Goal: Information Seeking & Learning: Learn about a topic

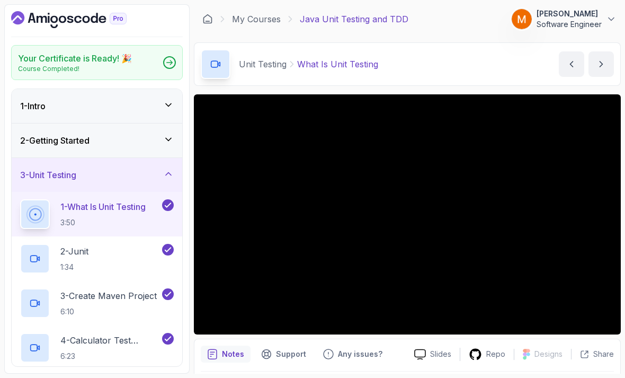
click at [47, 21] on icon "Dashboard" at bounding box center [68, 19] width 115 height 17
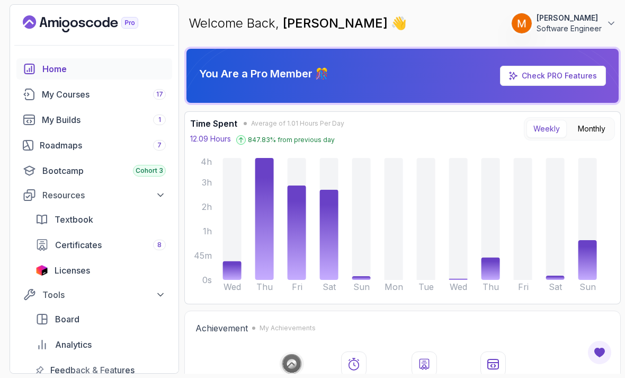
click at [48, 93] on div "My Courses 17" at bounding box center [104, 94] width 124 height 13
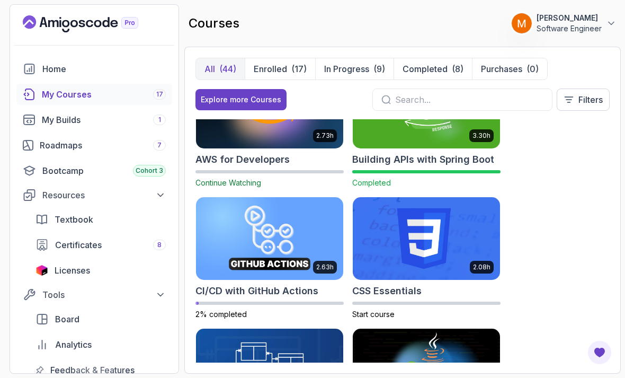
scroll to position [186, 0]
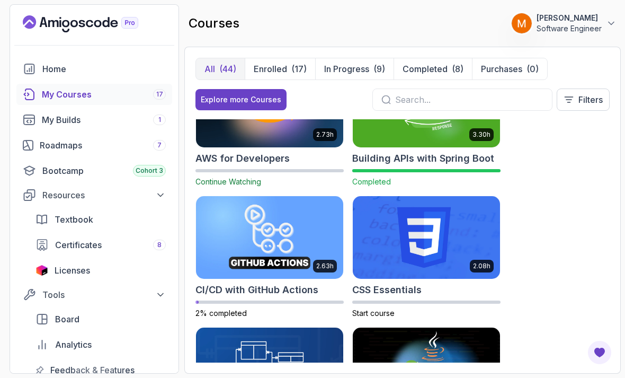
click at [502, 98] on input "text" at bounding box center [469, 99] width 148 height 13
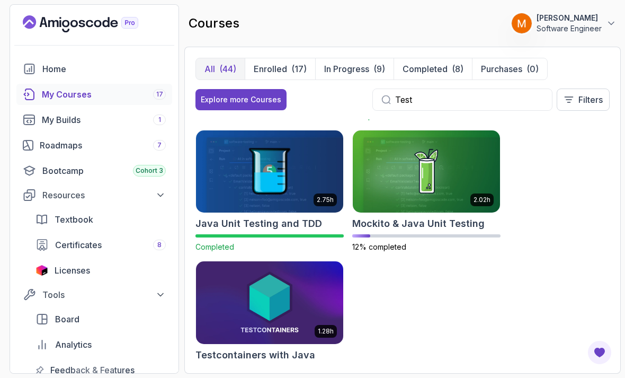
type input "Test"
click at [454, 179] on img at bounding box center [426, 171] width 147 height 83
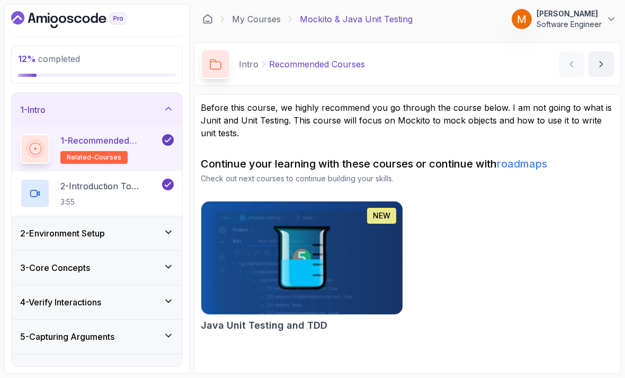
click at [38, 117] on div "1 - Intro" at bounding box center [97, 110] width 170 height 34
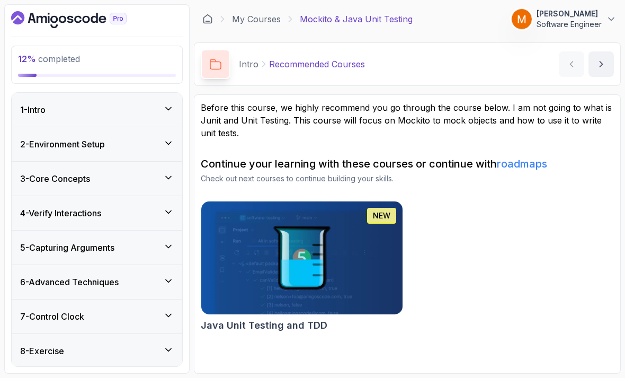
click at [46, 144] on h3 "2 - Environment Setup" at bounding box center [62, 144] width 85 height 13
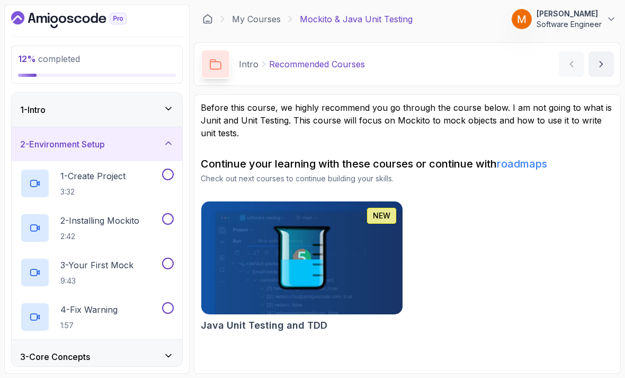
click at [80, 182] on p "1 - Create Project" at bounding box center [92, 175] width 65 height 13
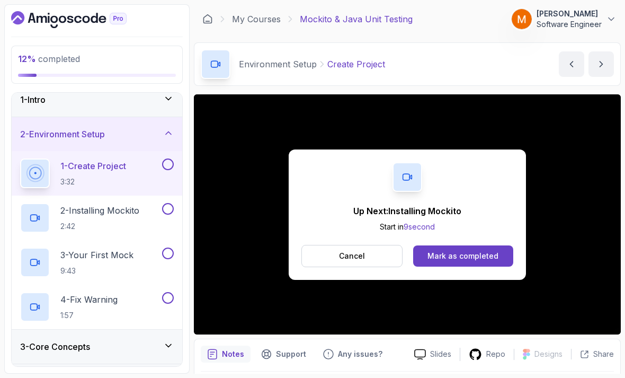
scroll to position [6, 0]
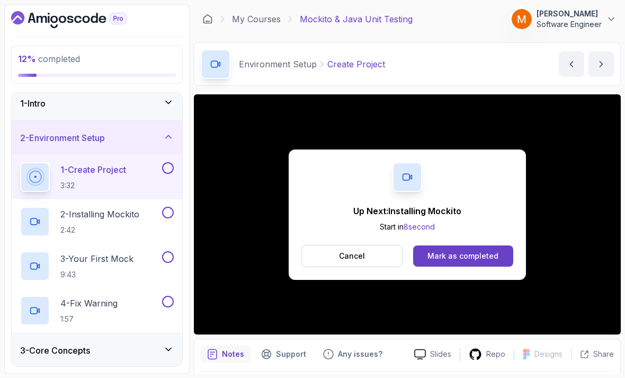
click at [166, 165] on button at bounding box center [168, 168] width 12 height 12
click at [89, 224] on p "2:42" at bounding box center [99, 229] width 79 height 11
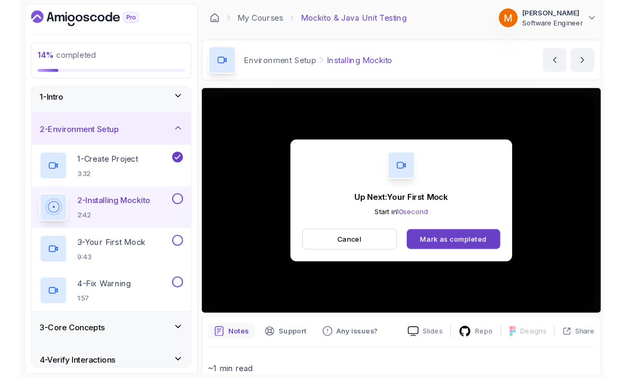
scroll to position [7, 0]
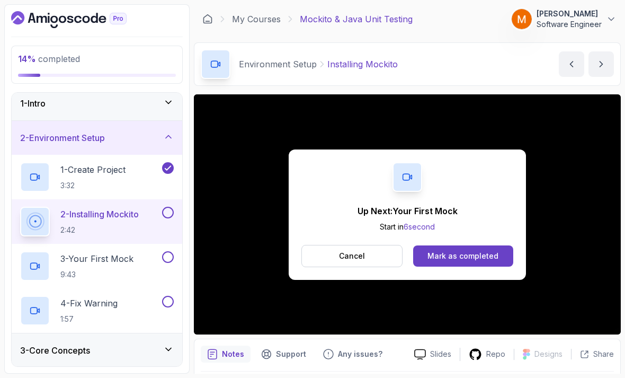
click at [164, 207] on button at bounding box center [168, 212] width 12 height 12
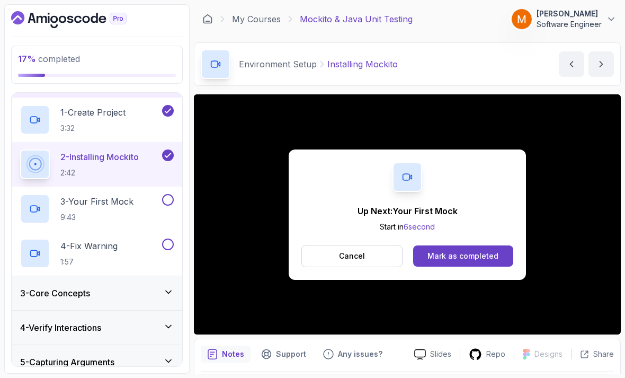
scroll to position [64, 0]
click at [82, 194] on p "3 - Your First Mock" at bounding box center [96, 200] width 73 height 13
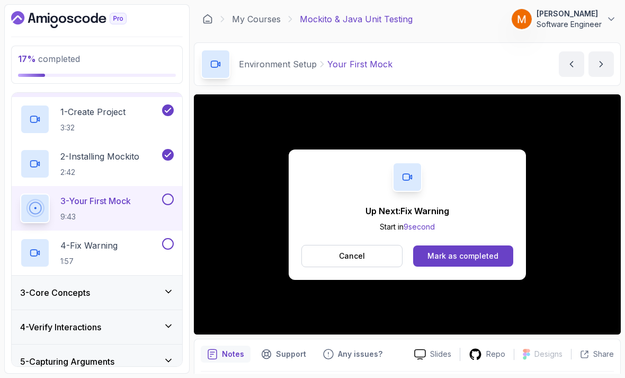
click at [172, 194] on div at bounding box center [167, 199] width 14 height 12
click at [163, 196] on button at bounding box center [168, 199] width 12 height 12
click at [95, 251] on p "4 - Fix Warning" at bounding box center [88, 245] width 57 height 13
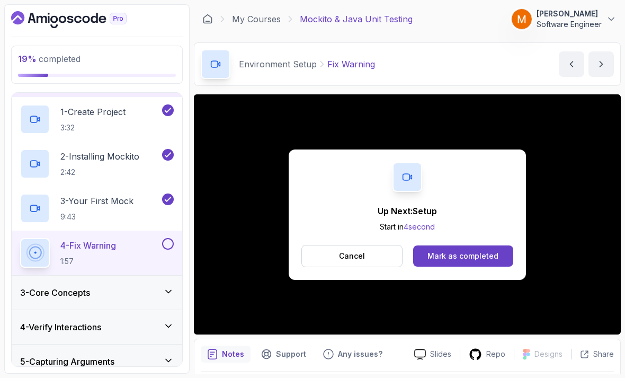
click at [168, 245] on button at bounding box center [168, 244] width 12 height 12
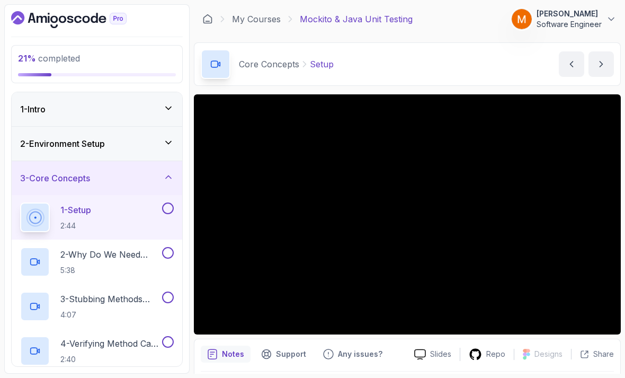
click at [37, 135] on div "2 - Environment Setup" at bounding box center [97, 144] width 170 height 34
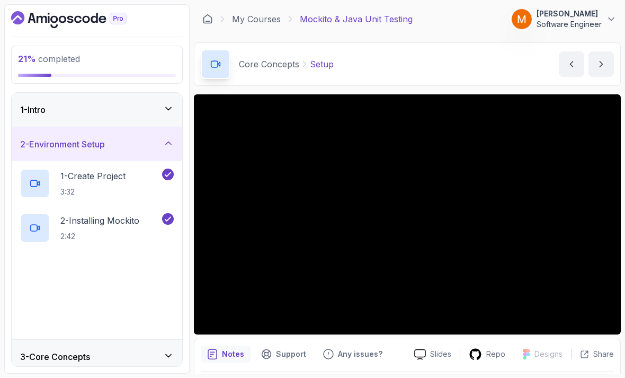
click at [39, 142] on h3 "2 - Environment Setup" at bounding box center [62, 144] width 85 height 13
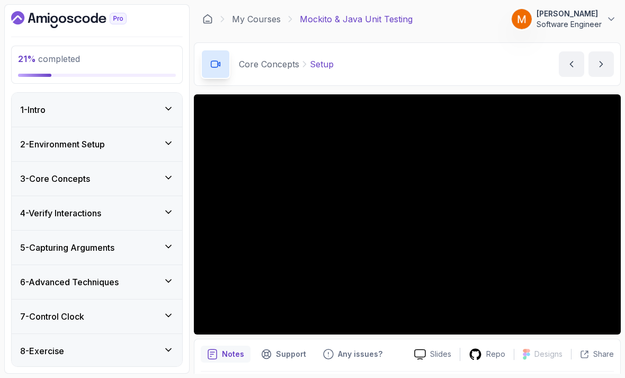
click at [40, 183] on h3 "3 - Core Concepts" at bounding box center [55, 178] width 70 height 13
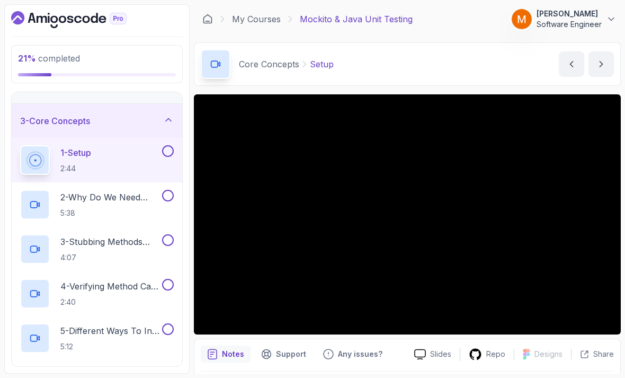
scroll to position [56, 0]
click at [74, 165] on p "2:44" at bounding box center [75, 169] width 31 height 11
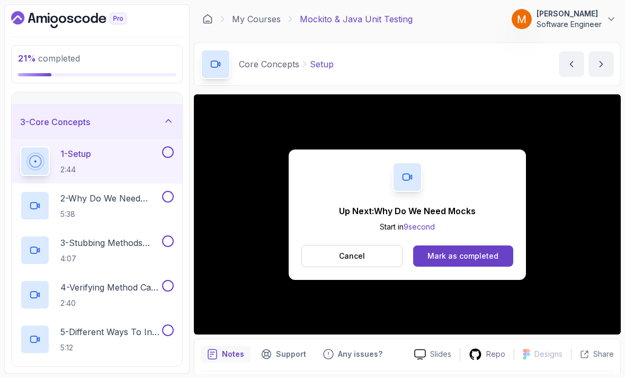
click at [159, 150] on div "1 - Setup 2:44" at bounding box center [90, 161] width 140 height 30
click at [163, 163] on button "1 - Setup 2:44" at bounding box center [97, 161] width 154 height 30
click at [169, 147] on button at bounding box center [168, 152] width 12 height 12
click at [80, 200] on p "2 - Why Do We Need Mocks" at bounding box center [110, 198] width 100 height 13
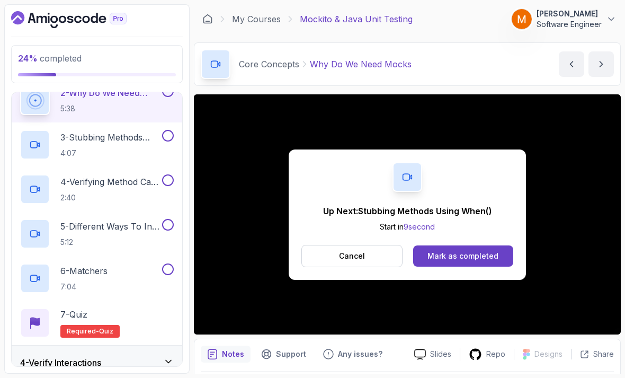
scroll to position [96, 0]
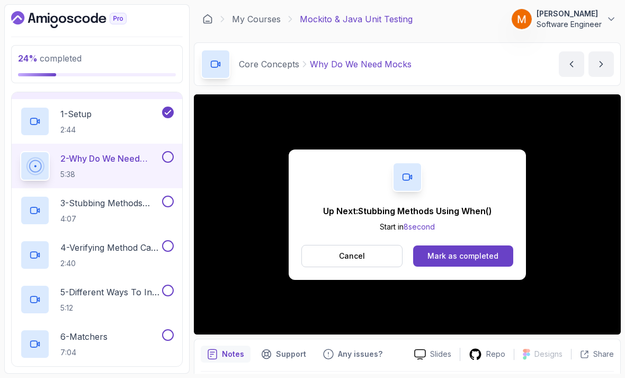
click at [167, 158] on button at bounding box center [168, 157] width 12 height 12
click at [104, 212] on h2 "3 - Stubbing Methods Using When() 4:07" at bounding box center [110, 210] width 100 height 28
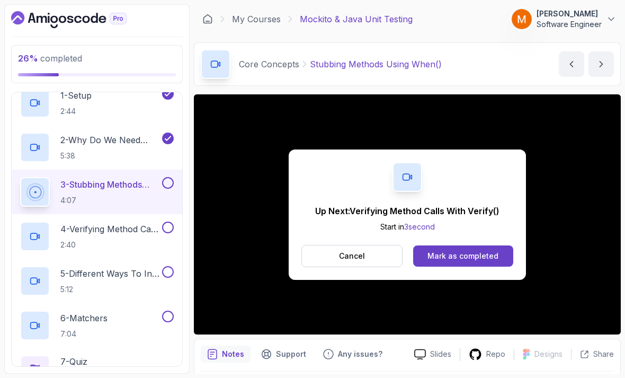
scroll to position [110, 0]
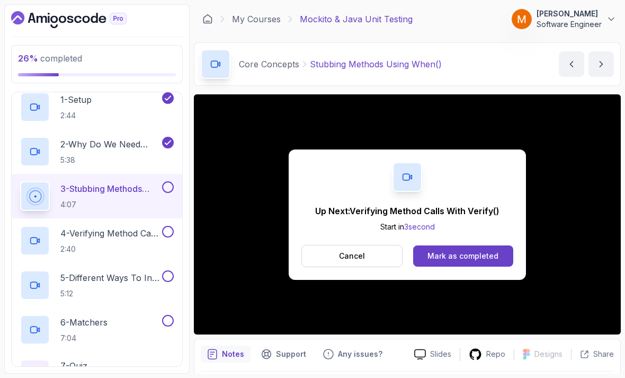
click at [168, 191] on button at bounding box center [168, 187] width 12 height 12
click at [122, 236] on p "4 - Verifying Method Calls With Verify()" at bounding box center [110, 233] width 100 height 13
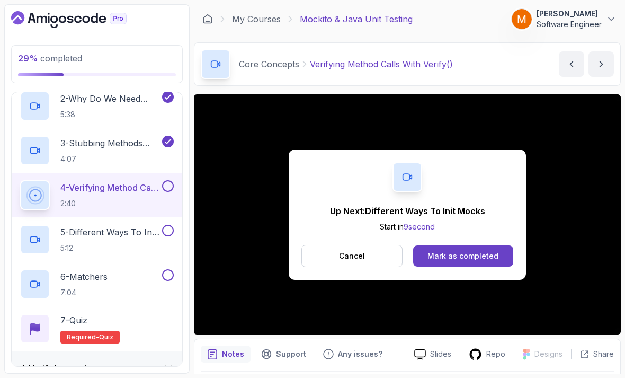
click at [165, 188] on button at bounding box center [168, 186] width 12 height 12
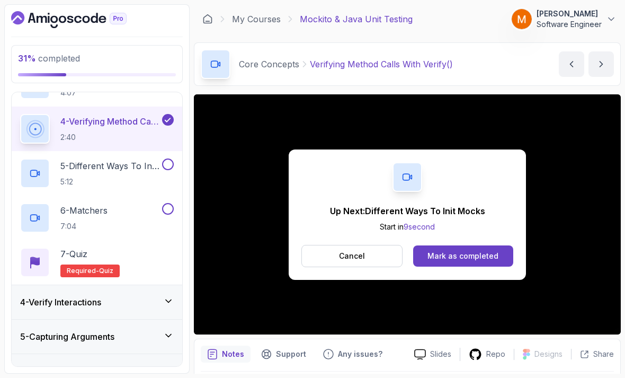
scroll to position [223, 0]
click at [77, 175] on h2 "5 - Different Ways To Init Mocks 5:12" at bounding box center [110, 172] width 100 height 28
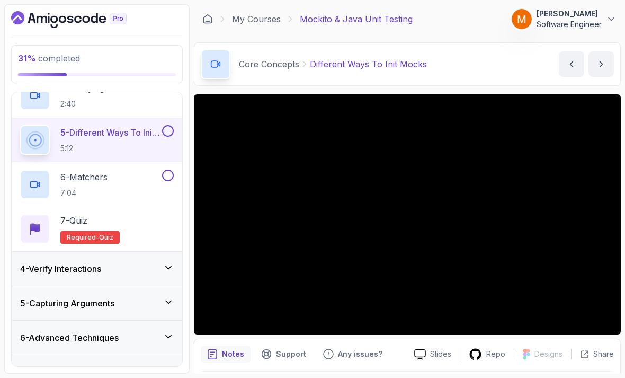
scroll to position [256, 0]
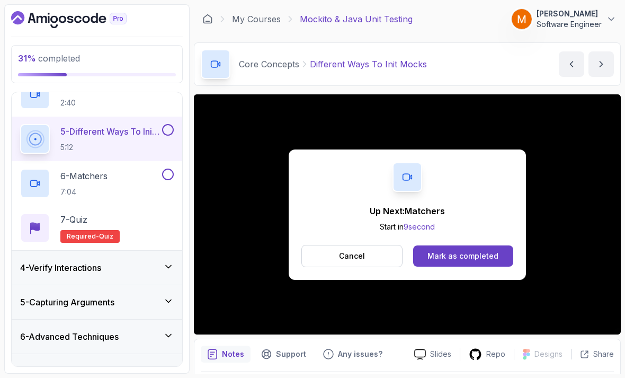
click at [163, 132] on button at bounding box center [168, 130] width 12 height 12
click at [95, 168] on div "6 - Matchers 7:04" at bounding box center [90, 183] width 140 height 30
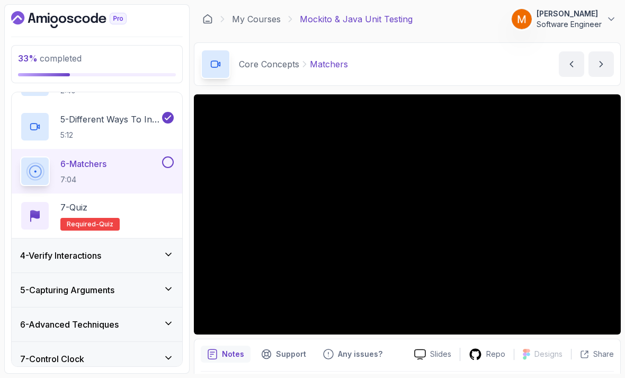
scroll to position [259, 0]
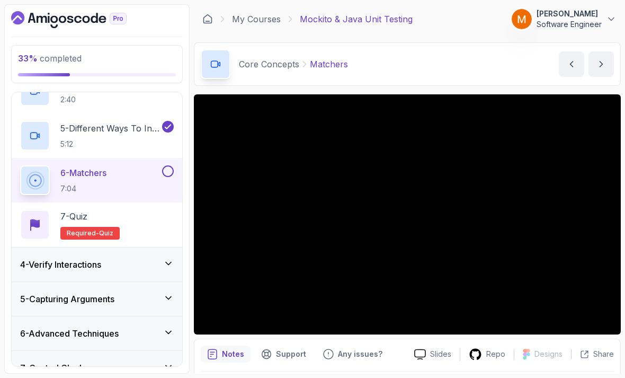
click at [164, 165] on button at bounding box center [168, 171] width 12 height 12
click at [132, 214] on div "7 - Quiz Required- quiz" at bounding box center [97, 225] width 154 height 30
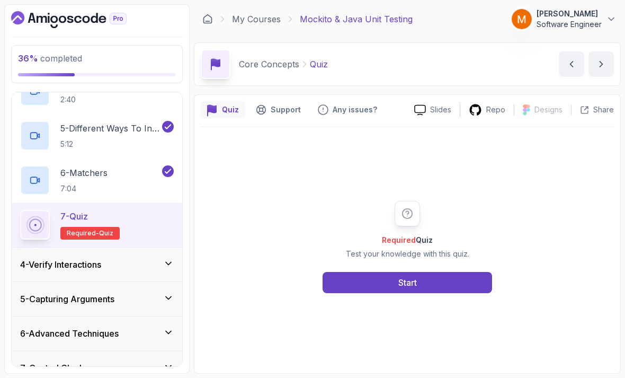
click at [466, 293] on button "Start" at bounding box center [406, 282] width 169 height 21
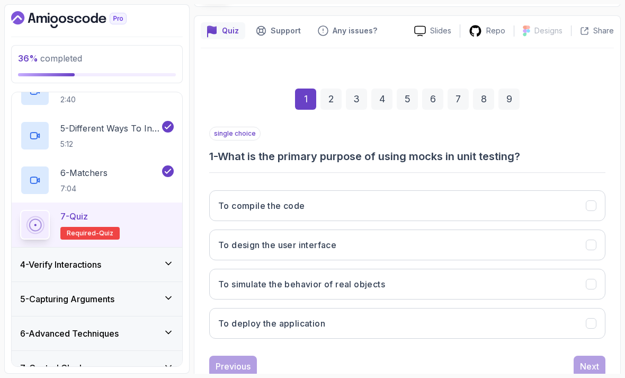
scroll to position [78, 0]
click at [568, 271] on button "To simulate the behavior of real objects" at bounding box center [407, 284] width 396 height 31
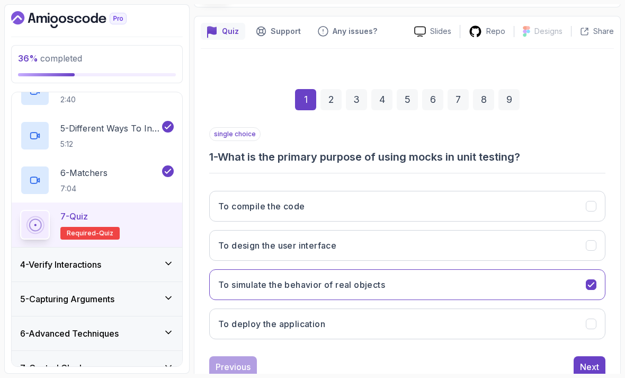
click at [591, 356] on button "Next" at bounding box center [589, 366] width 32 height 21
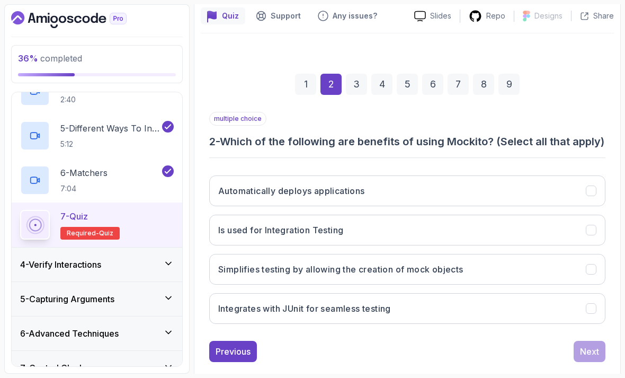
scroll to position [93, 0]
click at [535, 243] on button "Is used for Integration Testing" at bounding box center [407, 230] width 396 height 31
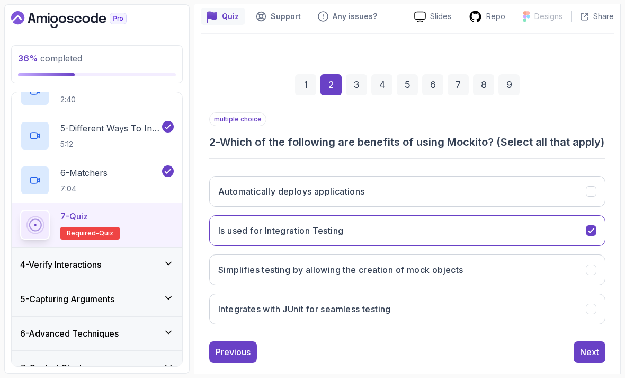
click at [543, 274] on button "Simplifies testing by allowing the creation of mock objects" at bounding box center [407, 269] width 396 height 31
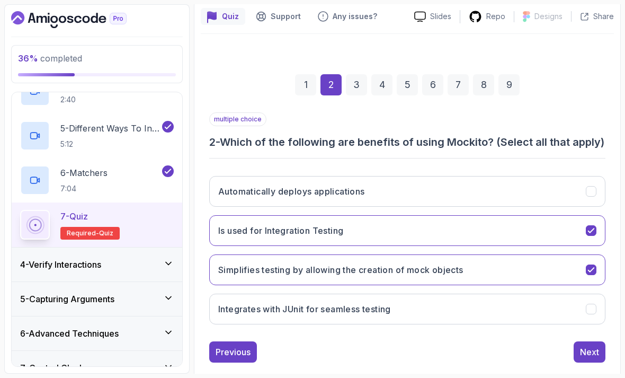
click at [544, 315] on button "Integrates with JUnit for seamless testing" at bounding box center [407, 308] width 396 height 31
click at [597, 357] on div "Next" at bounding box center [589, 351] width 19 height 13
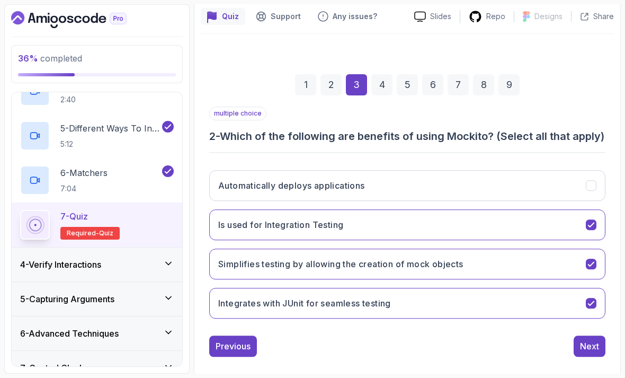
scroll to position [78, 0]
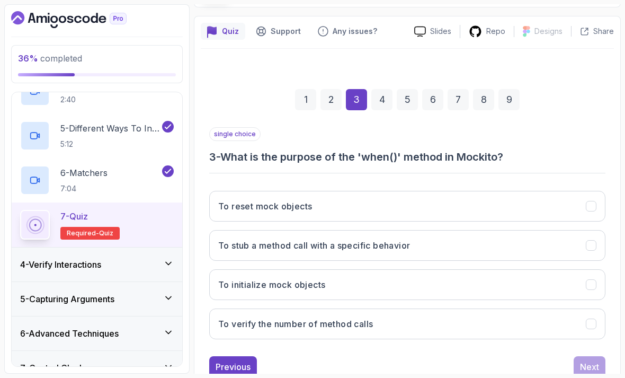
click at [557, 237] on button "To stub a method call with a specific behavior" at bounding box center [407, 245] width 396 height 31
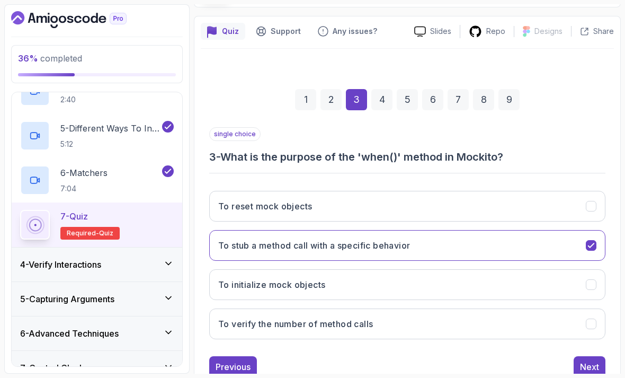
scroll to position [26, 0]
click at [592, 360] on div "Next" at bounding box center [589, 366] width 19 height 13
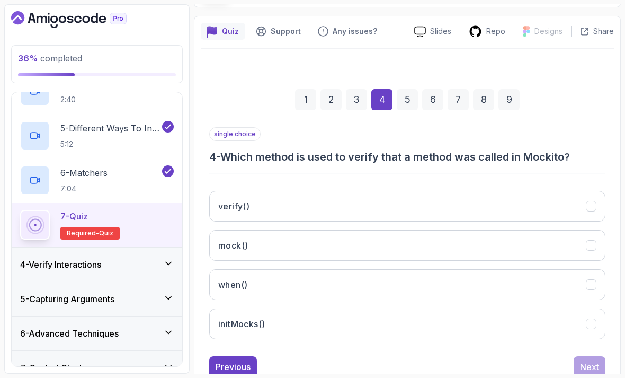
click at [581, 191] on button "verify()" at bounding box center [407, 206] width 396 height 31
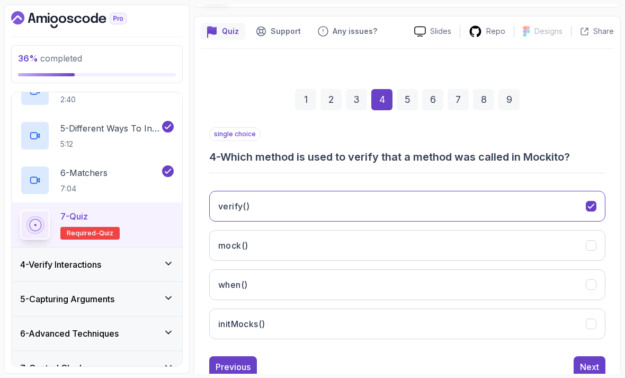
click at [590, 360] on div "Next" at bounding box center [589, 366] width 19 height 13
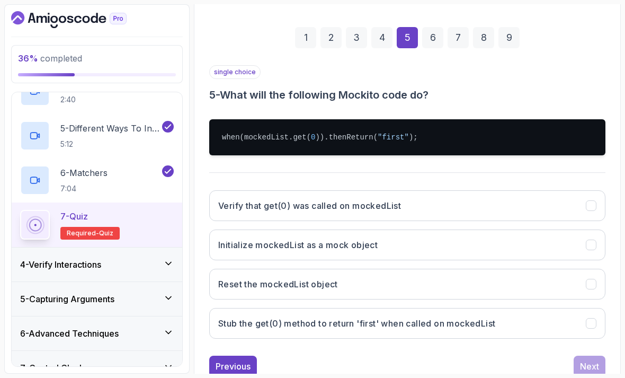
scroll to position [140, 0]
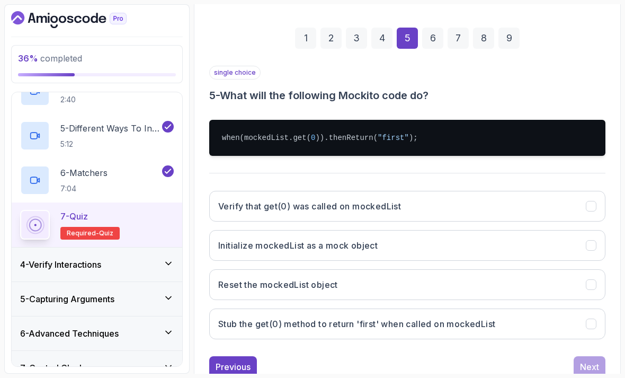
click at [545, 308] on button "Stub the get(0) method to return 'first' when called on mockedList" at bounding box center [407, 323] width 396 height 31
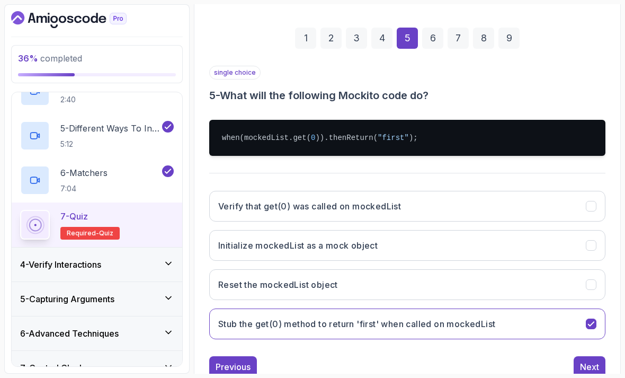
click at [597, 360] on div "Next" at bounding box center [589, 366] width 19 height 13
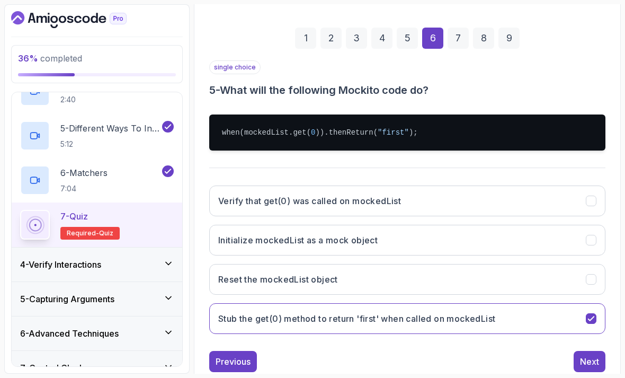
scroll to position [78, 0]
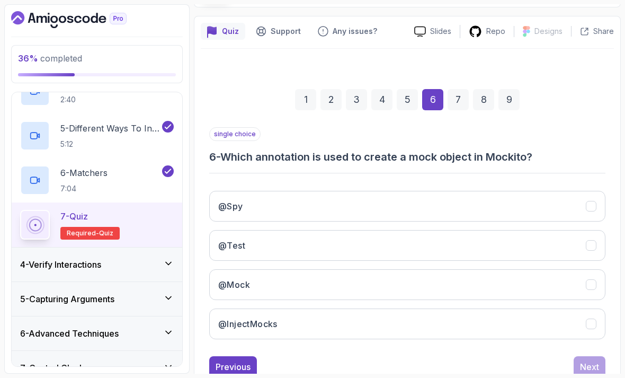
click at [557, 270] on button "@Mock" at bounding box center [407, 284] width 396 height 31
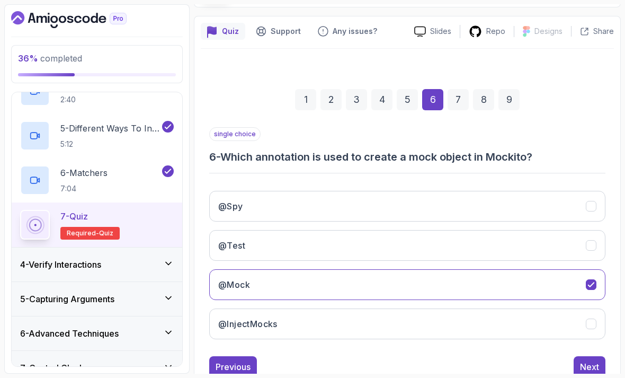
click at [581, 356] on button "Next" at bounding box center [589, 366] width 32 height 21
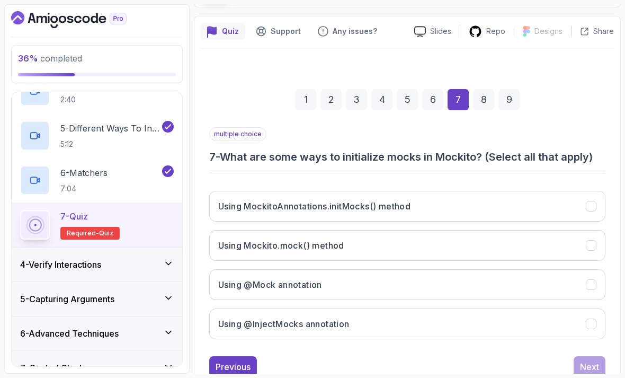
click at [564, 191] on button "Using MockitoAnnotations.initMocks() method" at bounding box center [407, 206] width 396 height 31
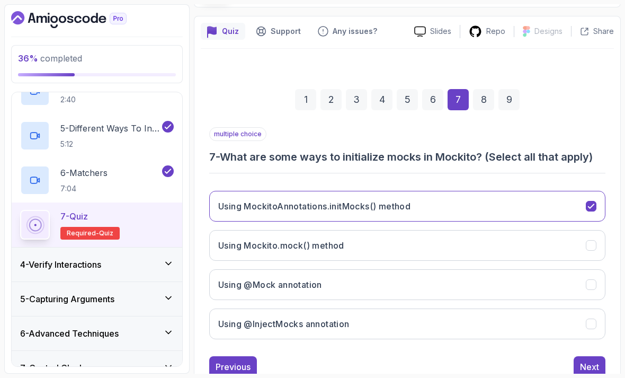
click at [524, 308] on button "Using @InjectMocks annotation" at bounding box center [407, 323] width 396 height 31
click at [589, 360] on div "Next" at bounding box center [589, 366] width 19 height 13
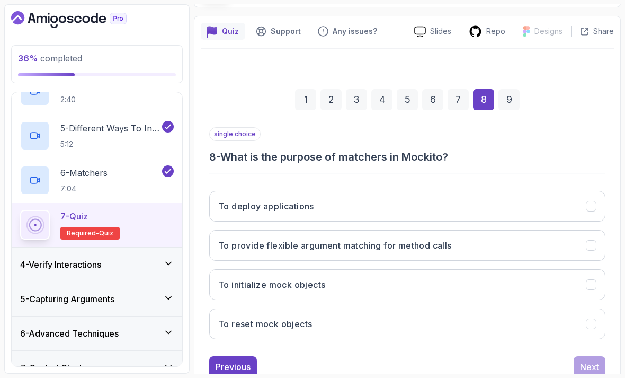
click at [567, 233] on button "To provide flexible argument matching for method calls" at bounding box center [407, 245] width 396 height 31
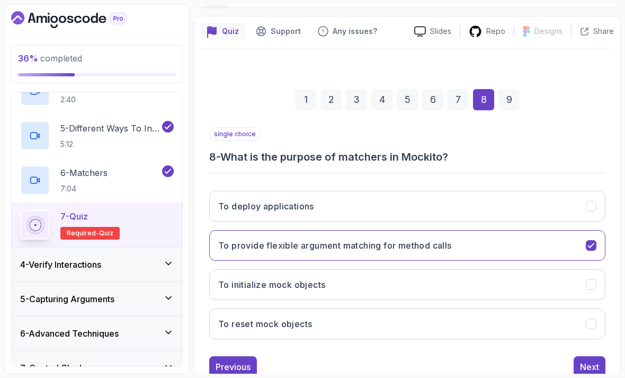
click at [585, 360] on div "Next" at bounding box center [589, 366] width 19 height 13
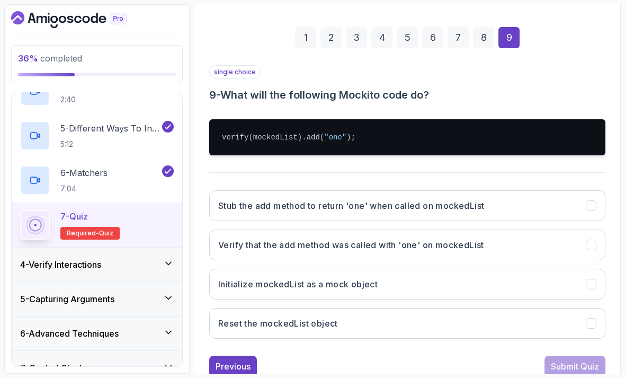
scroll to position [140, 0]
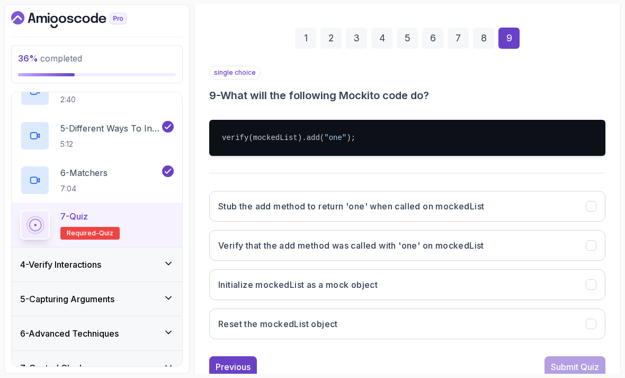
click at [583, 230] on button "Verify that the add method was called with 'one' on mockedList" at bounding box center [407, 245] width 396 height 31
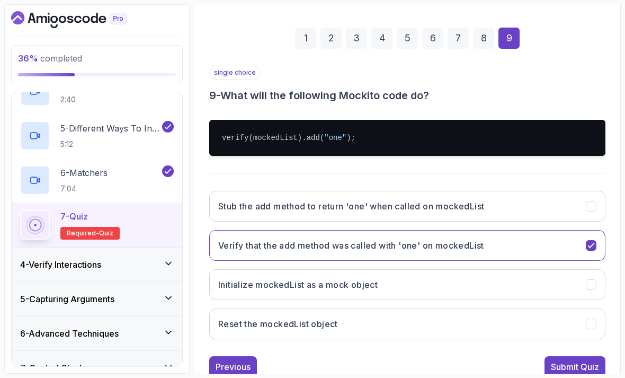
click at [587, 360] on div "Submit Quiz" at bounding box center [575, 366] width 48 height 13
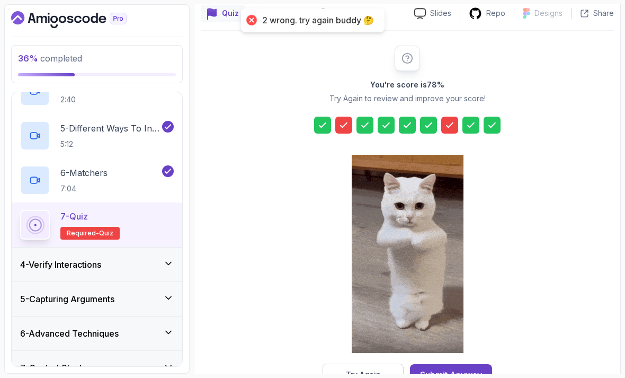
scroll to position [34, 0]
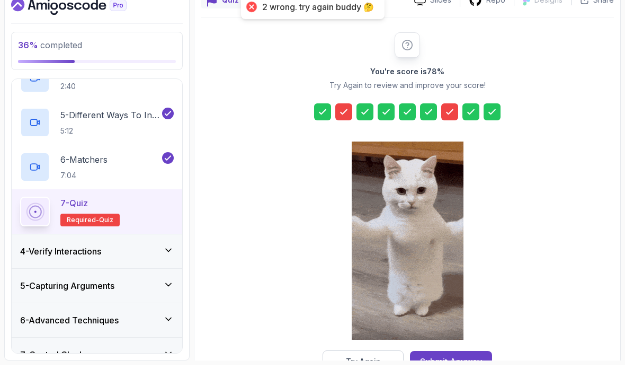
click at [472, 368] on div "Submit Anyway" at bounding box center [451, 374] width 62 height 13
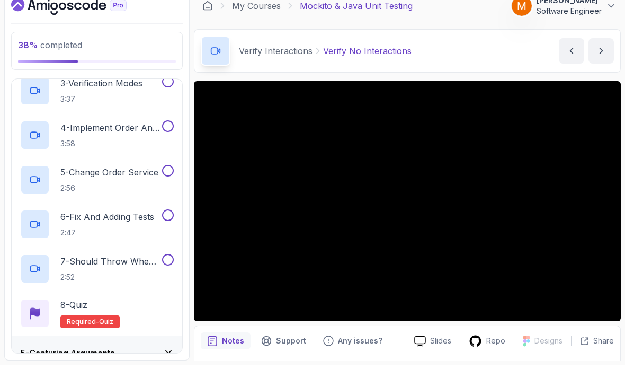
scroll to position [237, 0]
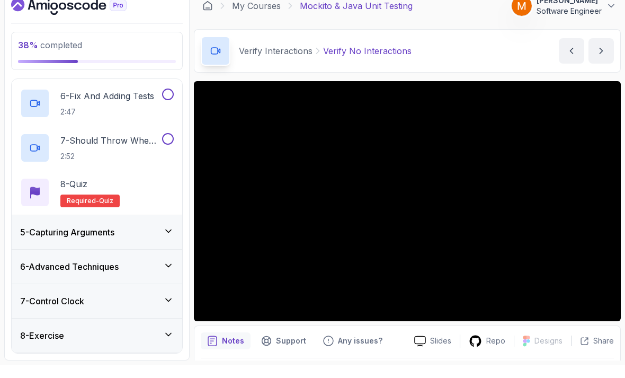
click at [130, 376] on div "9 - Outro" at bounding box center [97, 382] width 154 height 13
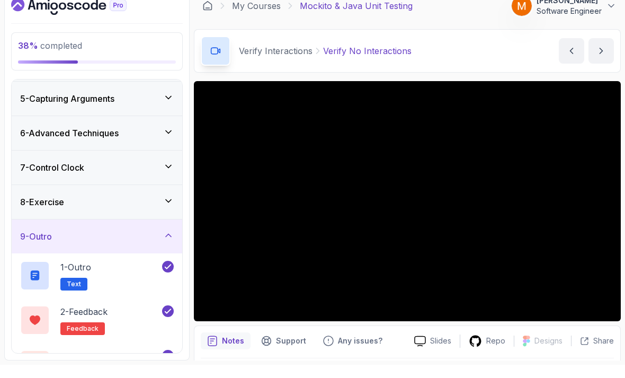
click at [172, 243] on div "9 - Outro" at bounding box center [97, 249] width 154 height 13
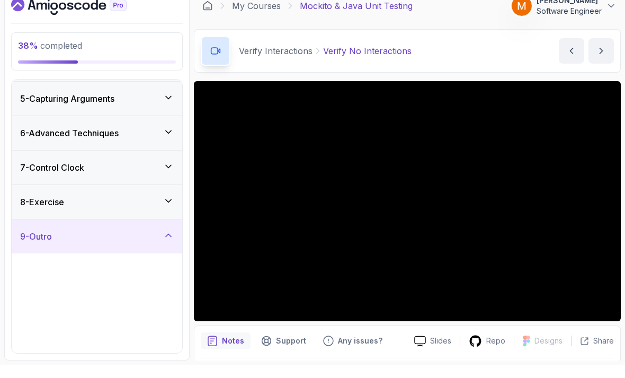
scroll to position [2, 0]
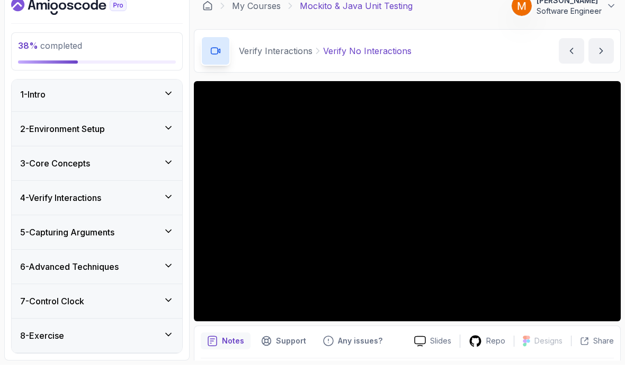
click at [161, 239] on div "5 - Capturing Arguments" at bounding box center [97, 245] width 154 height 13
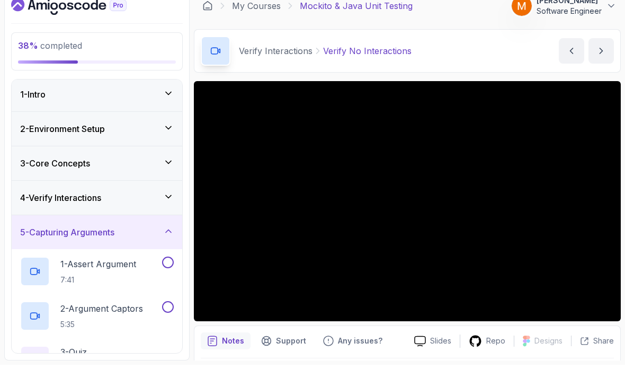
click at [154, 204] on div "4 - Verify Interactions" at bounding box center [97, 210] width 154 height 13
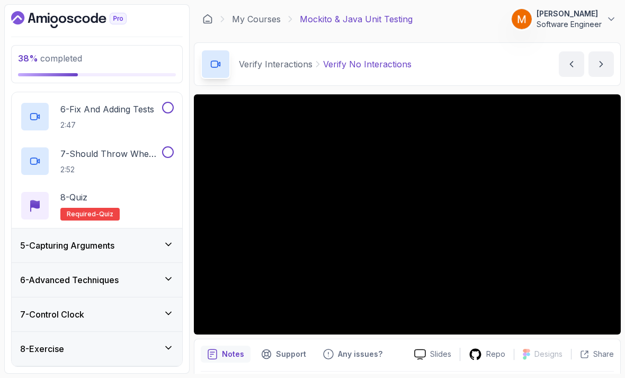
scroll to position [34, 0]
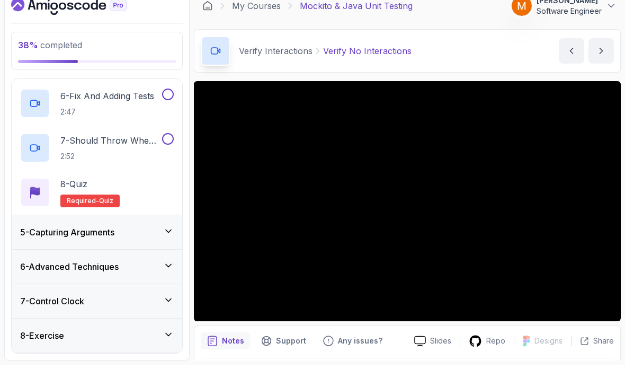
click at [91, 331] on div "8 - Exercise" at bounding box center [97, 348] width 170 height 34
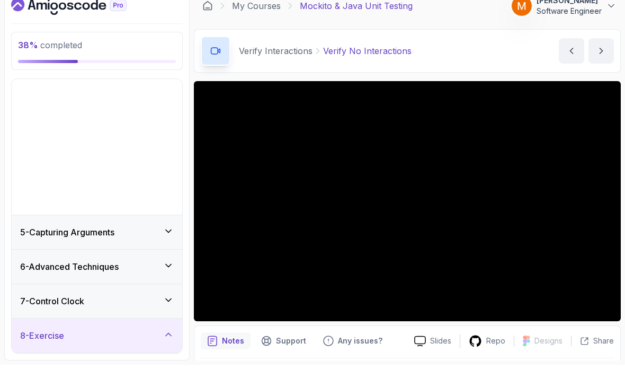
scroll to position [2, 0]
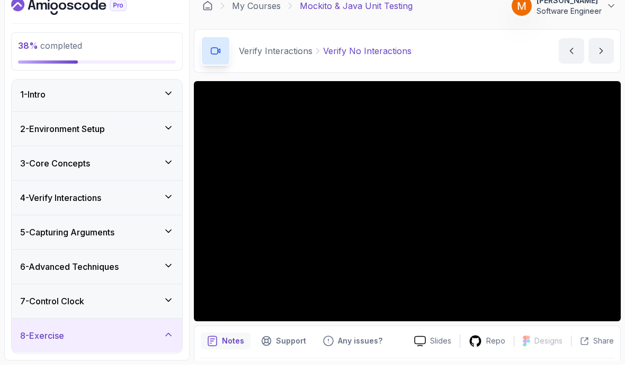
click at [84, 331] on div "8 - Exercise" at bounding box center [97, 348] width 170 height 34
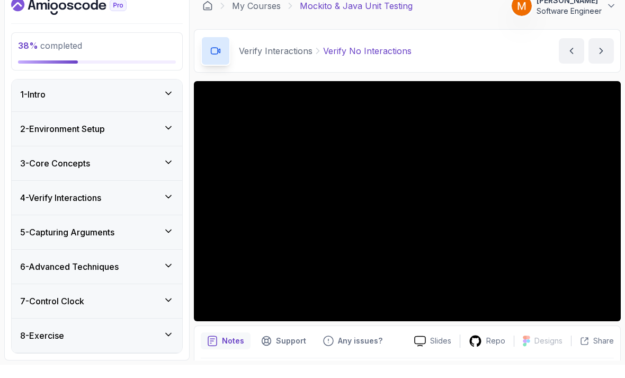
click at [617, 340] on div "Notes Support Any issues? Slides Repo Designs Design not available Share" at bounding box center [407, 372] width 427 height 69
